Goal: Task Accomplishment & Management: Manage account settings

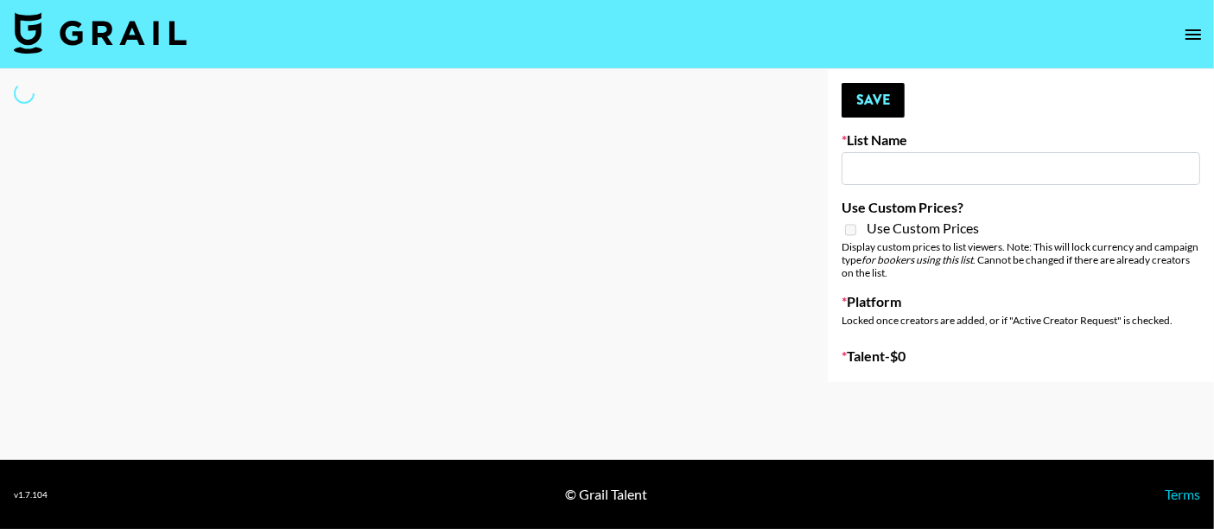
type input "Laundry Day - Supermodel"
select select "Song"
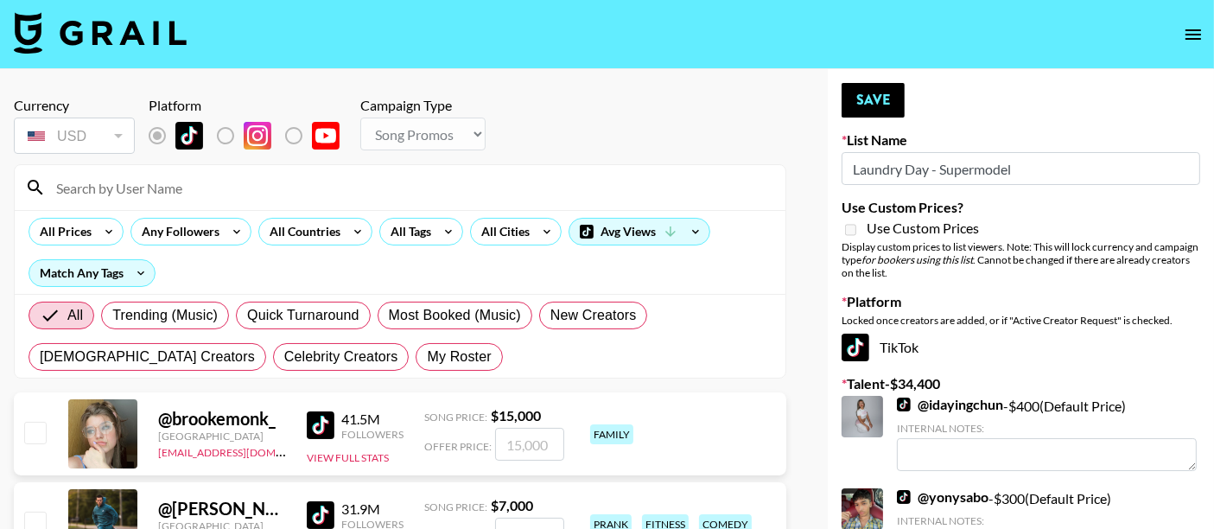
click at [284, 185] on input at bounding box center [410, 188] width 729 height 28
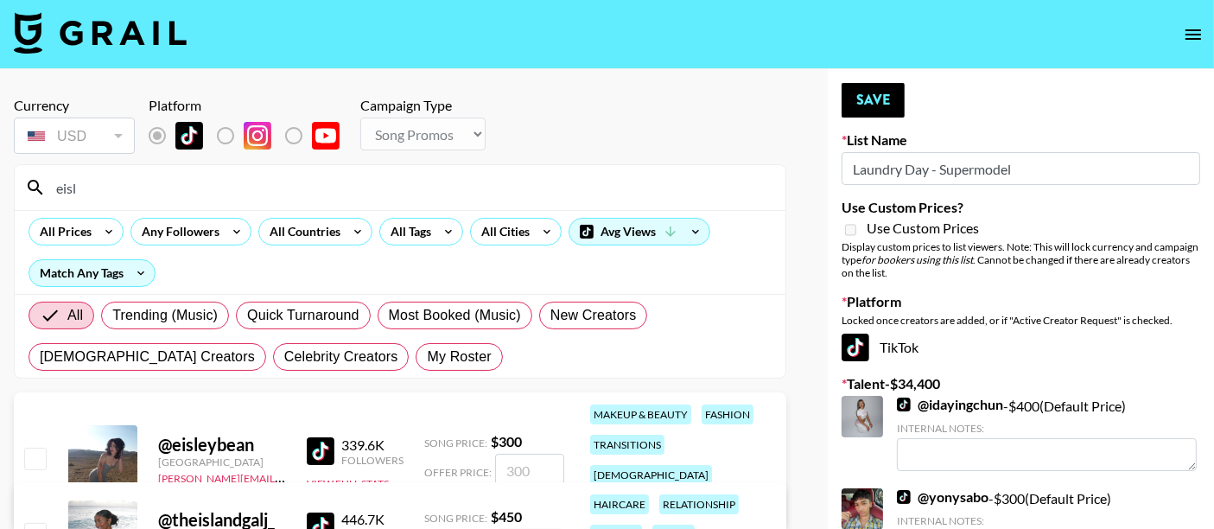
type input "eisl"
click at [32, 452] on input "checkbox" at bounding box center [34, 458] width 21 height 21
checkbox input "true"
type input "300"
click at [864, 105] on button "Save" at bounding box center [873, 100] width 63 height 35
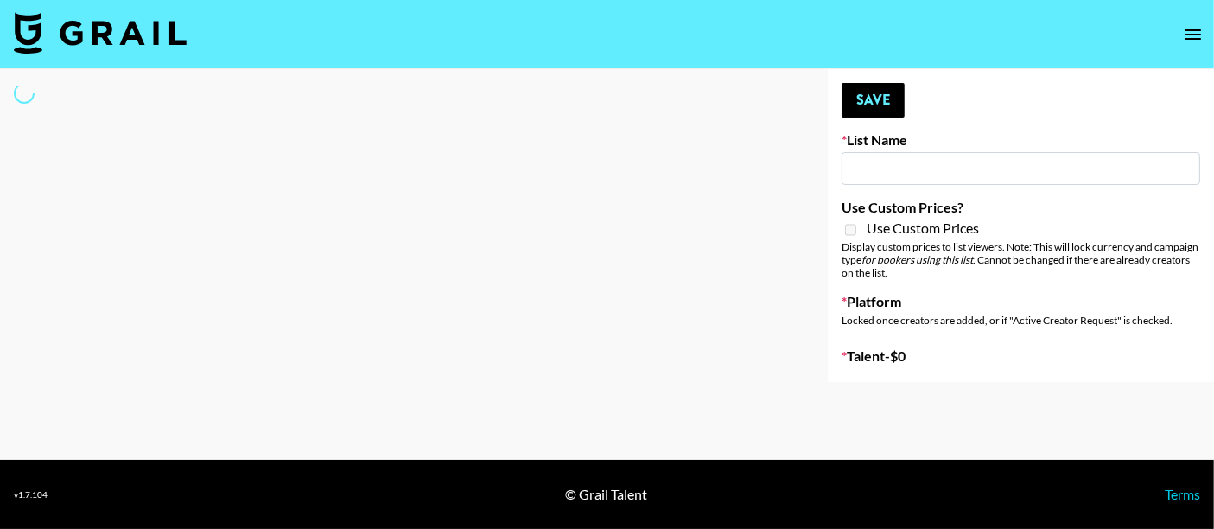
type input "SOS - [PERSON_NAME]"
select select "Song"
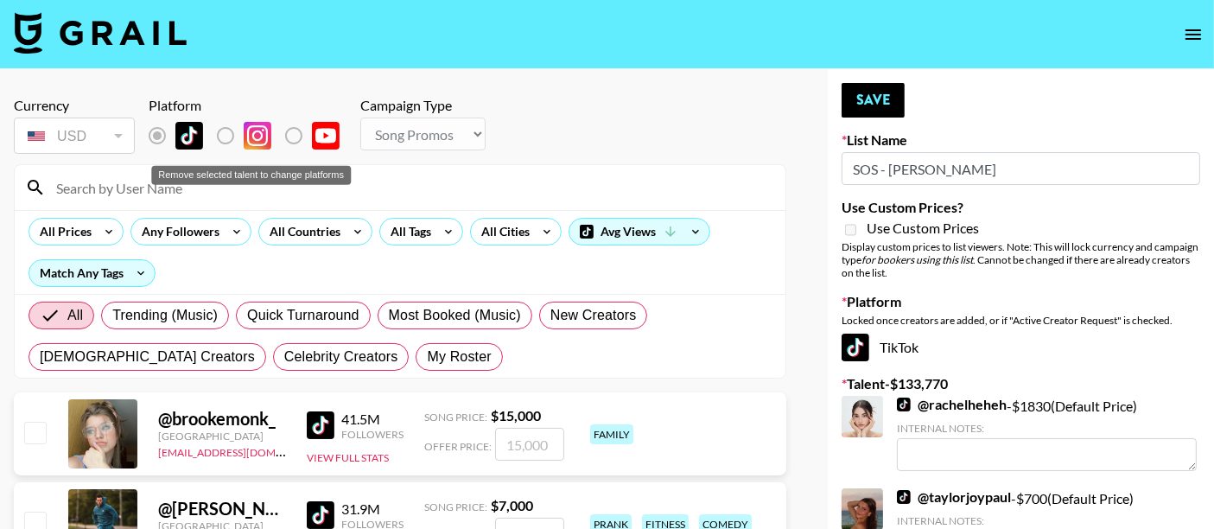
click at [169, 183] on div "Remove selected talent to change platforms" at bounding box center [251, 175] width 200 height 19
click at [105, 181] on input at bounding box center [410, 188] width 729 height 28
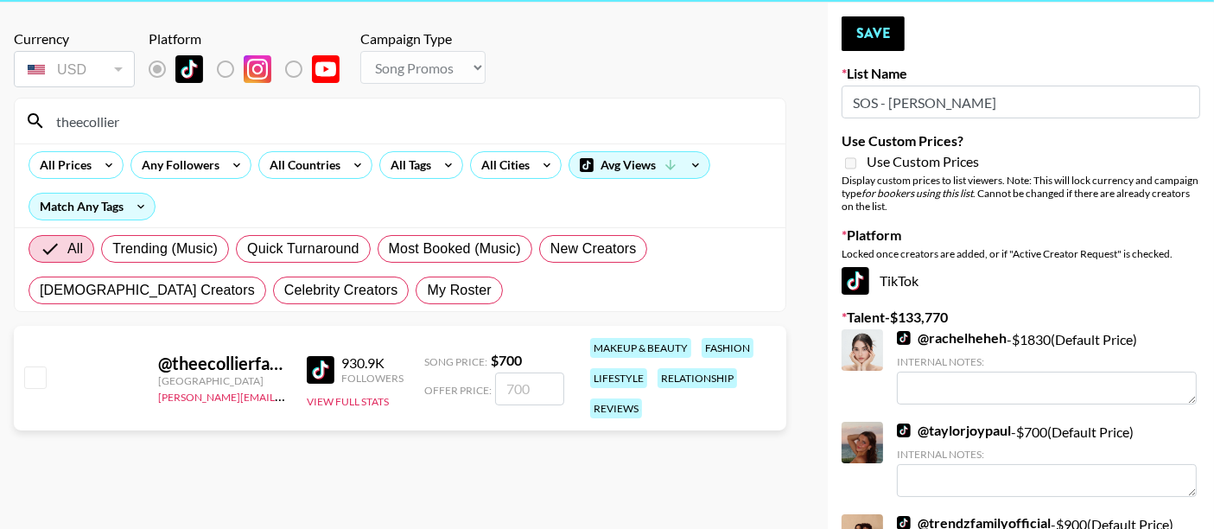
scroll to position [96, 0]
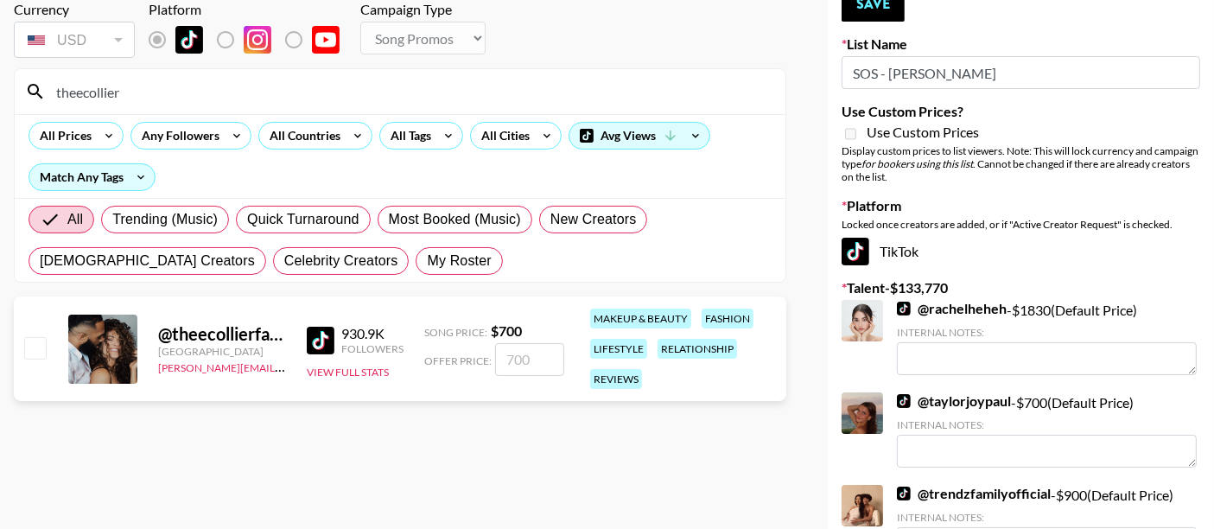
type input "theecollier"
click at [35, 341] on input "checkbox" at bounding box center [34, 347] width 21 height 21
checkbox input "true"
type input "700"
click at [884, 12] on button "Save" at bounding box center [873, 4] width 63 height 35
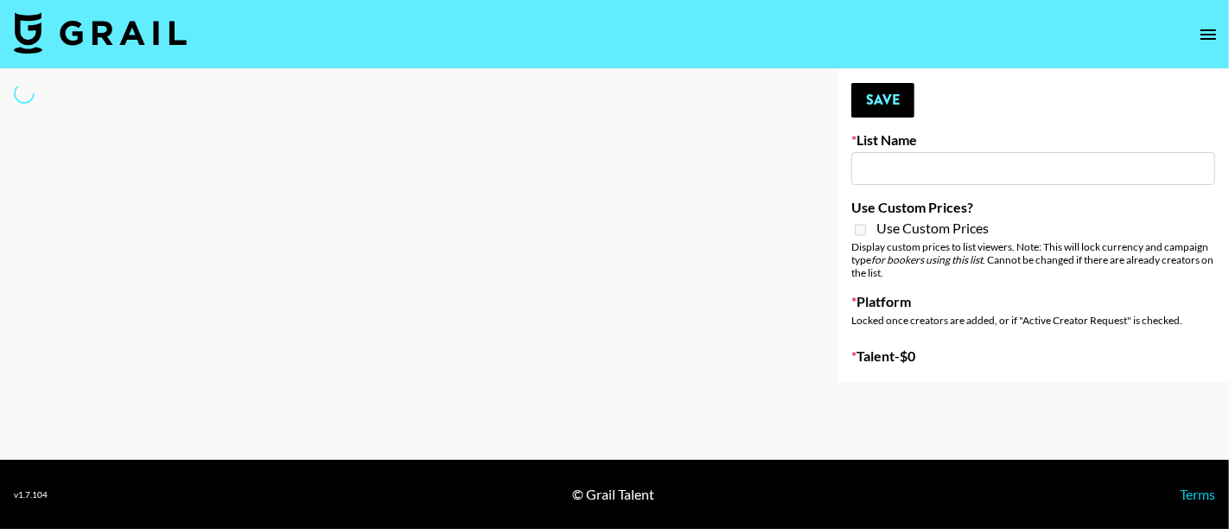
type input "[GEOGRAPHIC_DATA]"
select select "Song"
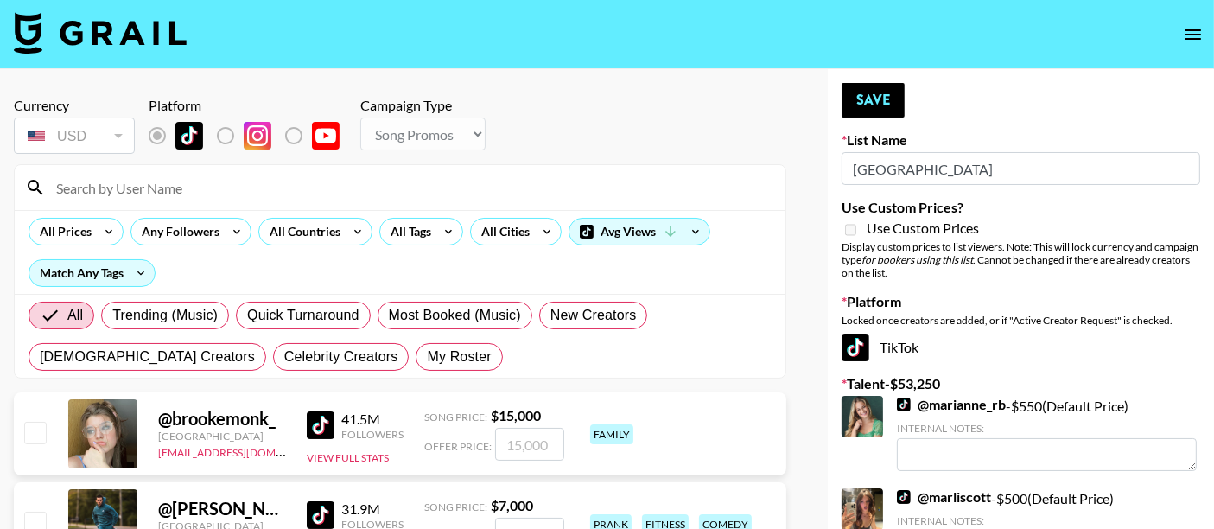
click at [1044, 58] on nav at bounding box center [607, 34] width 1214 height 69
click at [164, 193] on input at bounding box center [410, 188] width 729 height 28
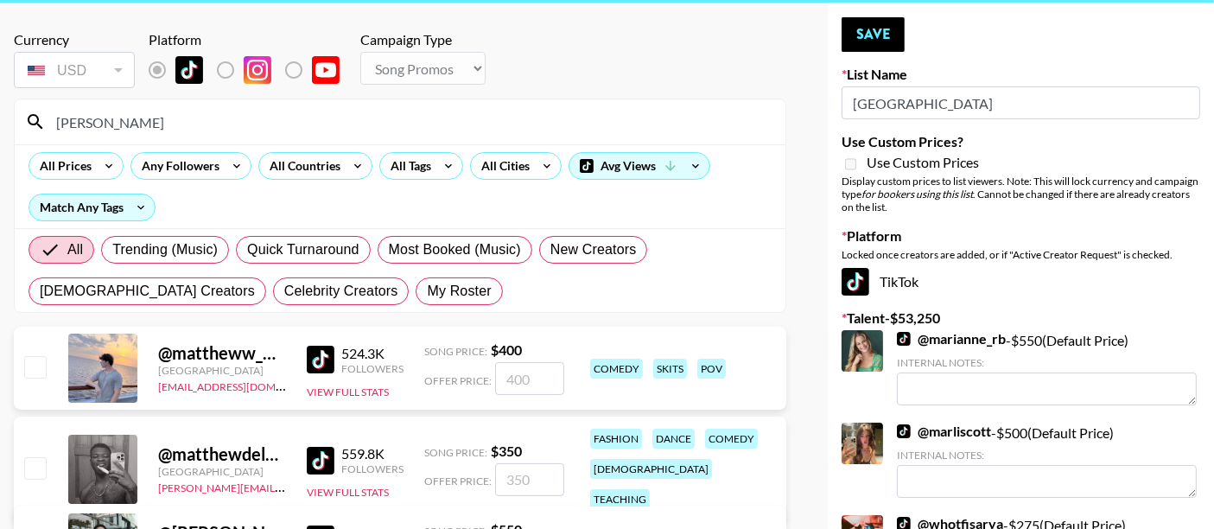
scroll to position [96, 0]
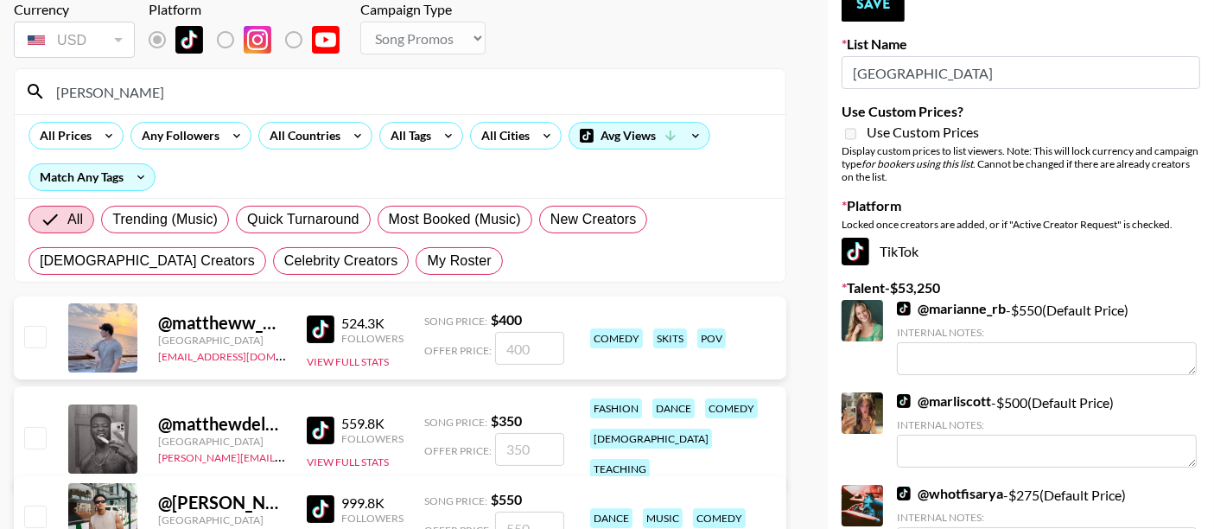
type input "[PERSON_NAME]"
click at [38, 430] on input "checkbox" at bounding box center [34, 437] width 21 height 21
checkbox input "true"
type input "350"
click at [879, 6] on button "Save" at bounding box center [873, 4] width 63 height 35
